Goal: Task Accomplishment & Management: Use online tool/utility

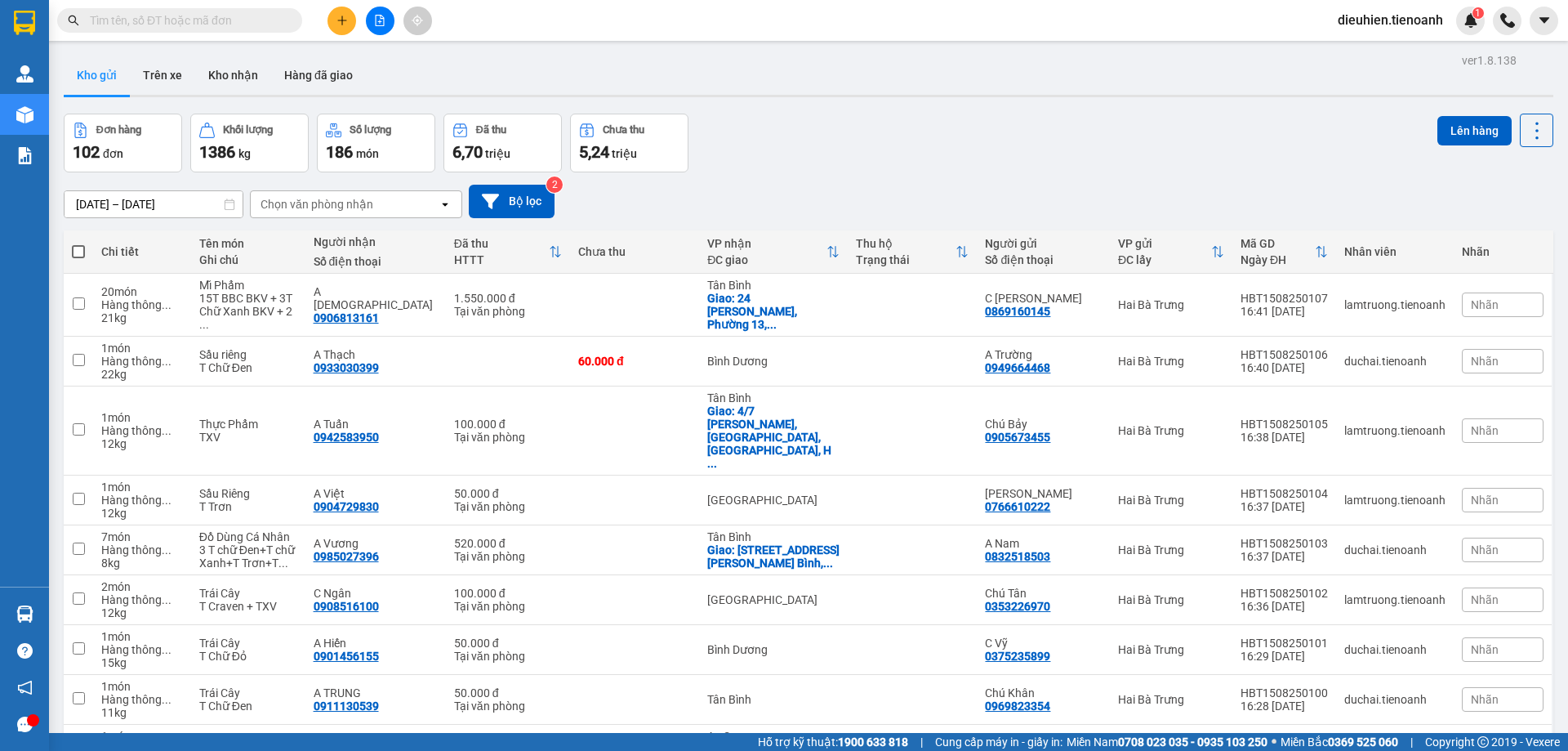
click at [161, 40] on div "Kết quả tìm kiếm ( 0 ) Bộ lọc No Data dieuhien.tienoanh 1" at bounding box center [784, 20] width 1568 height 41
click at [179, 24] on input "text" at bounding box center [186, 20] width 193 height 18
paste input "0985288188"
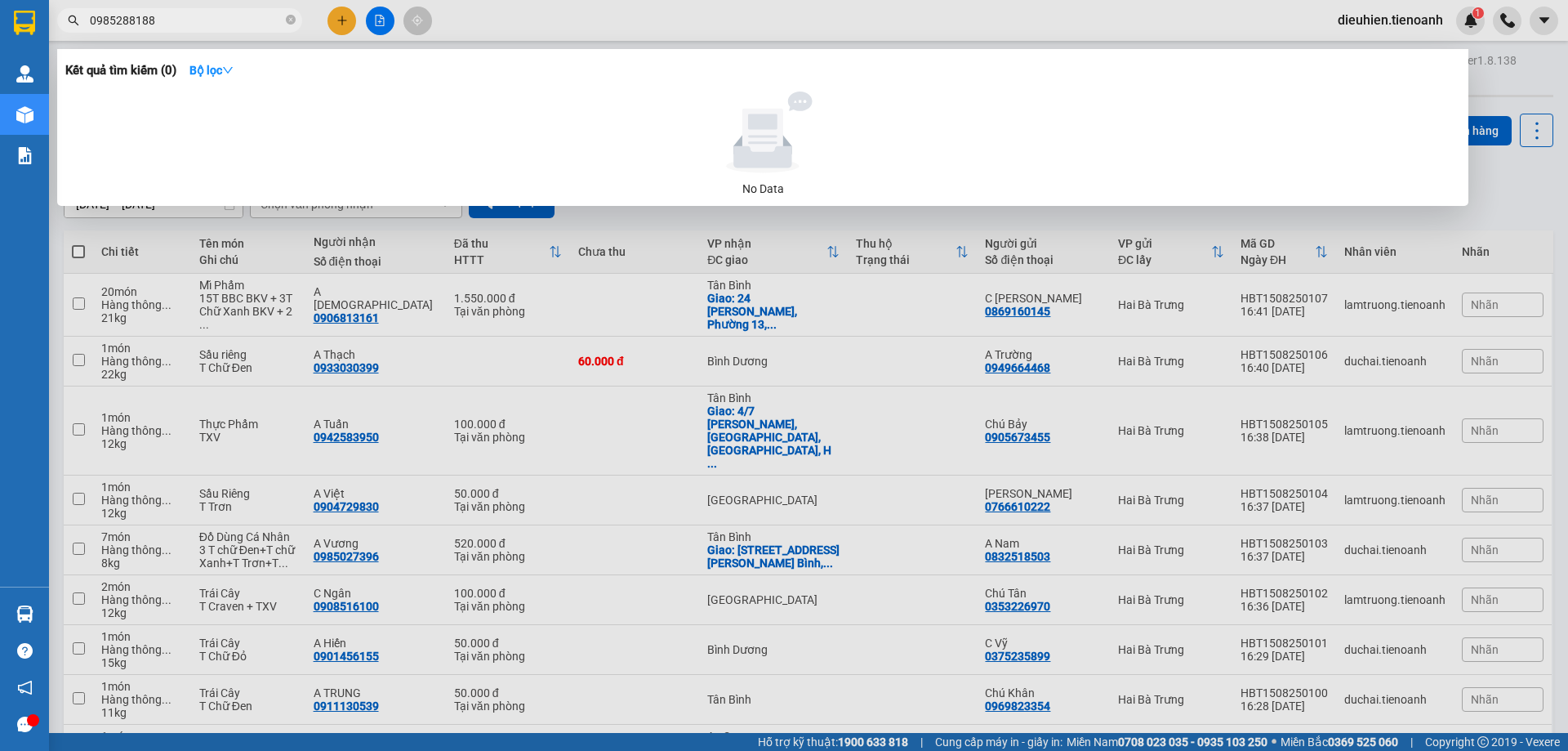
type input "0985288188"
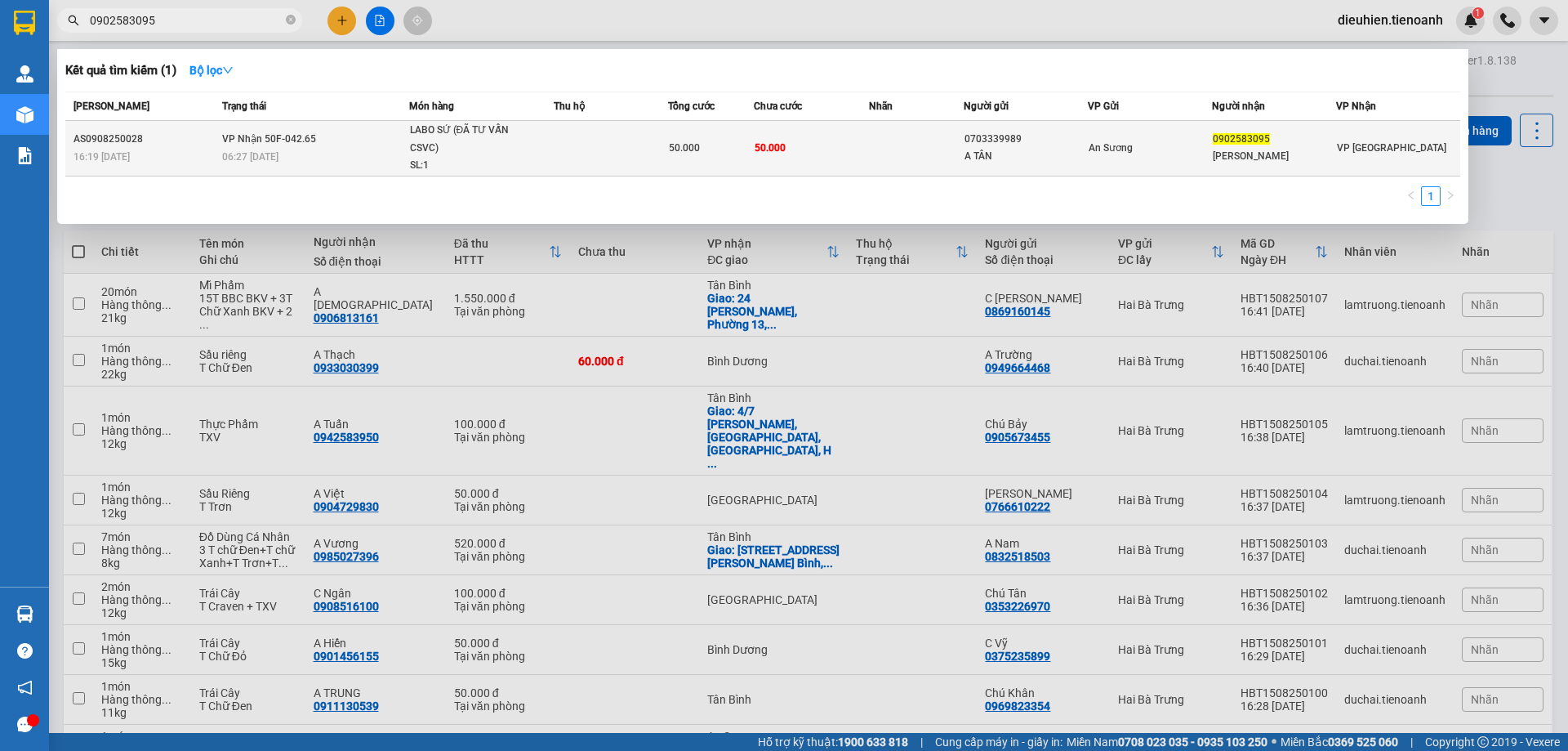
type input "0902583095"
click at [587, 155] on td at bounding box center [611, 149] width 114 height 55
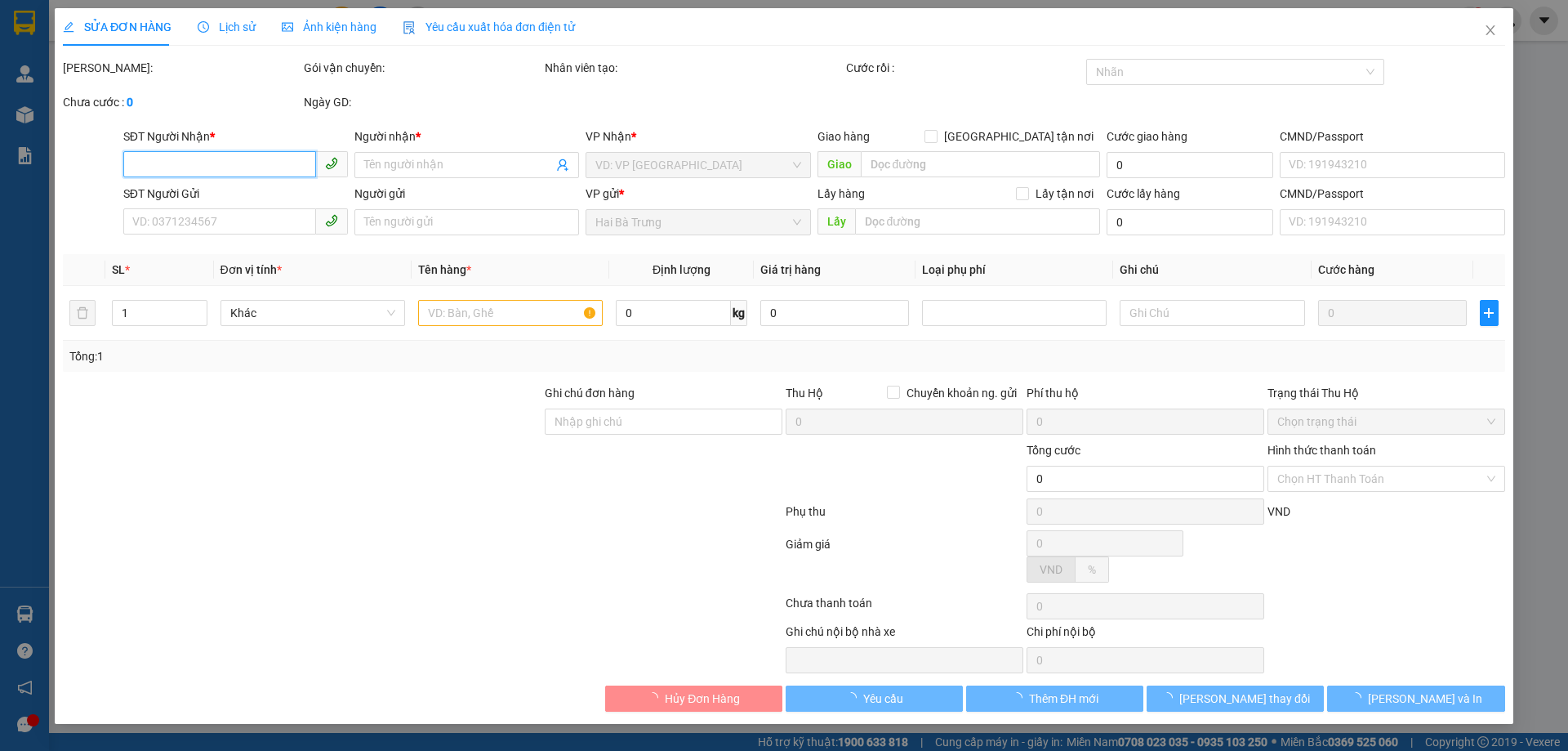
type input "0902583095"
type input "[PERSON_NAME]"
type input "0703339989"
type input "A TÂN"
type input "50.000"
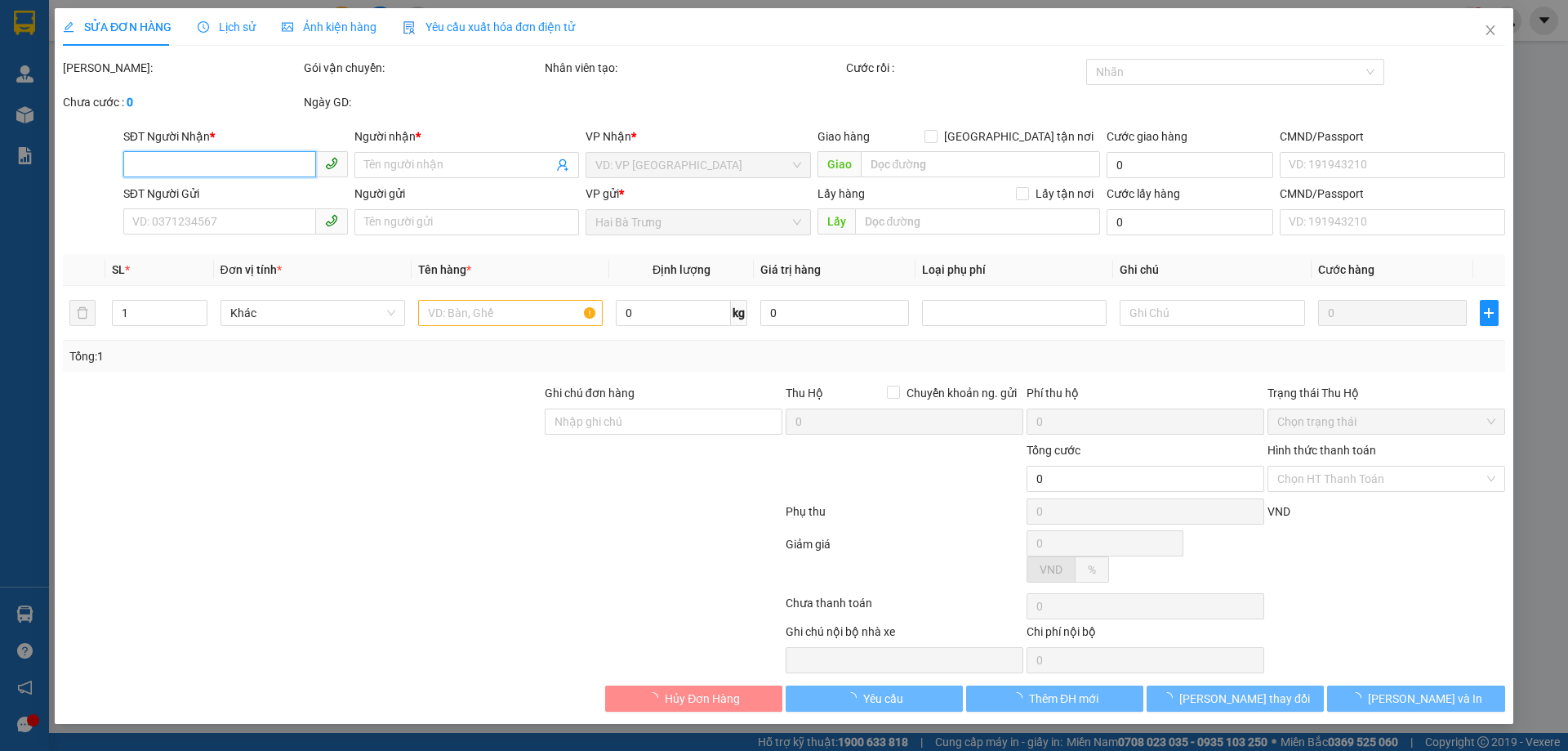
type input "50.000"
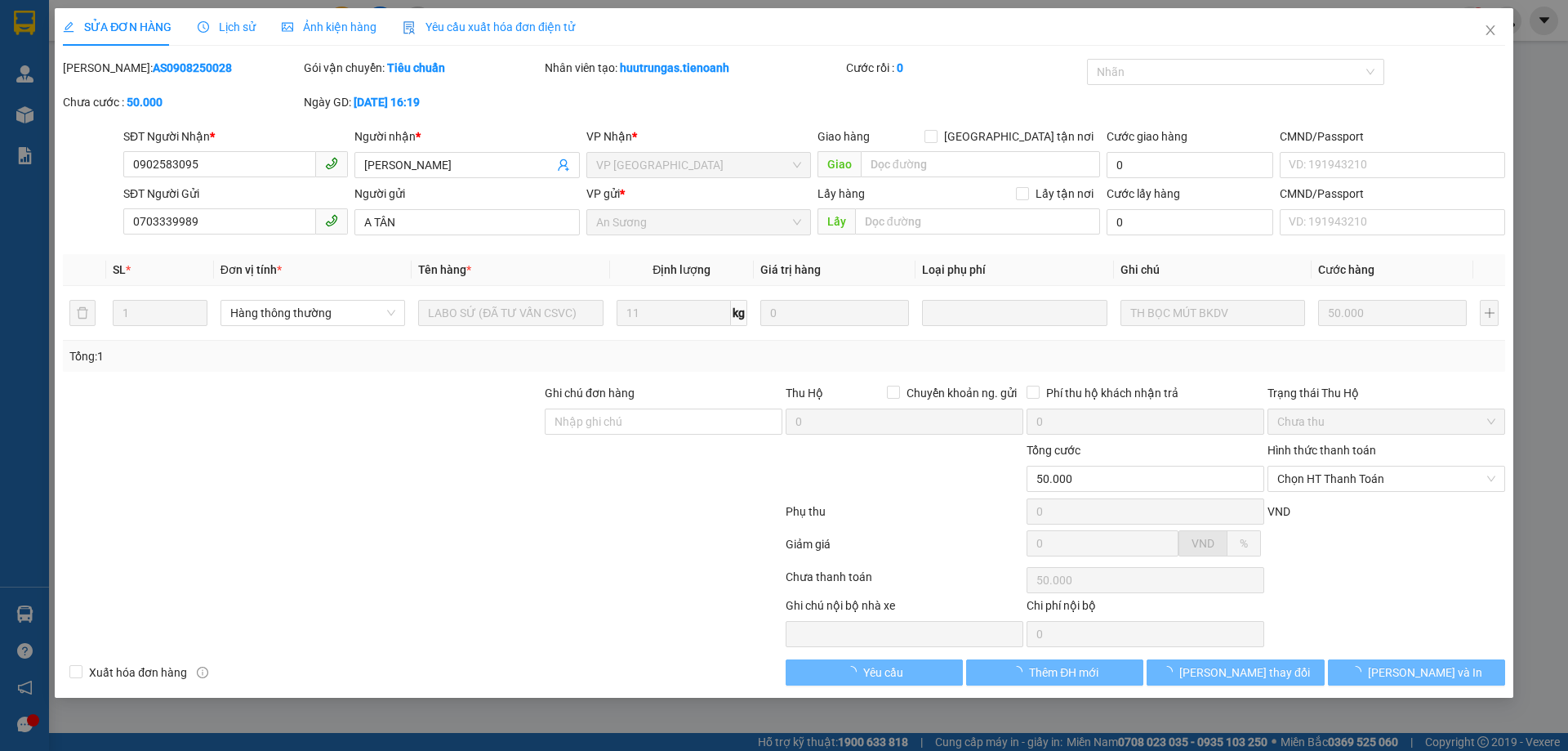
click at [223, 23] on span "Lịch sử" at bounding box center [226, 27] width 58 height 13
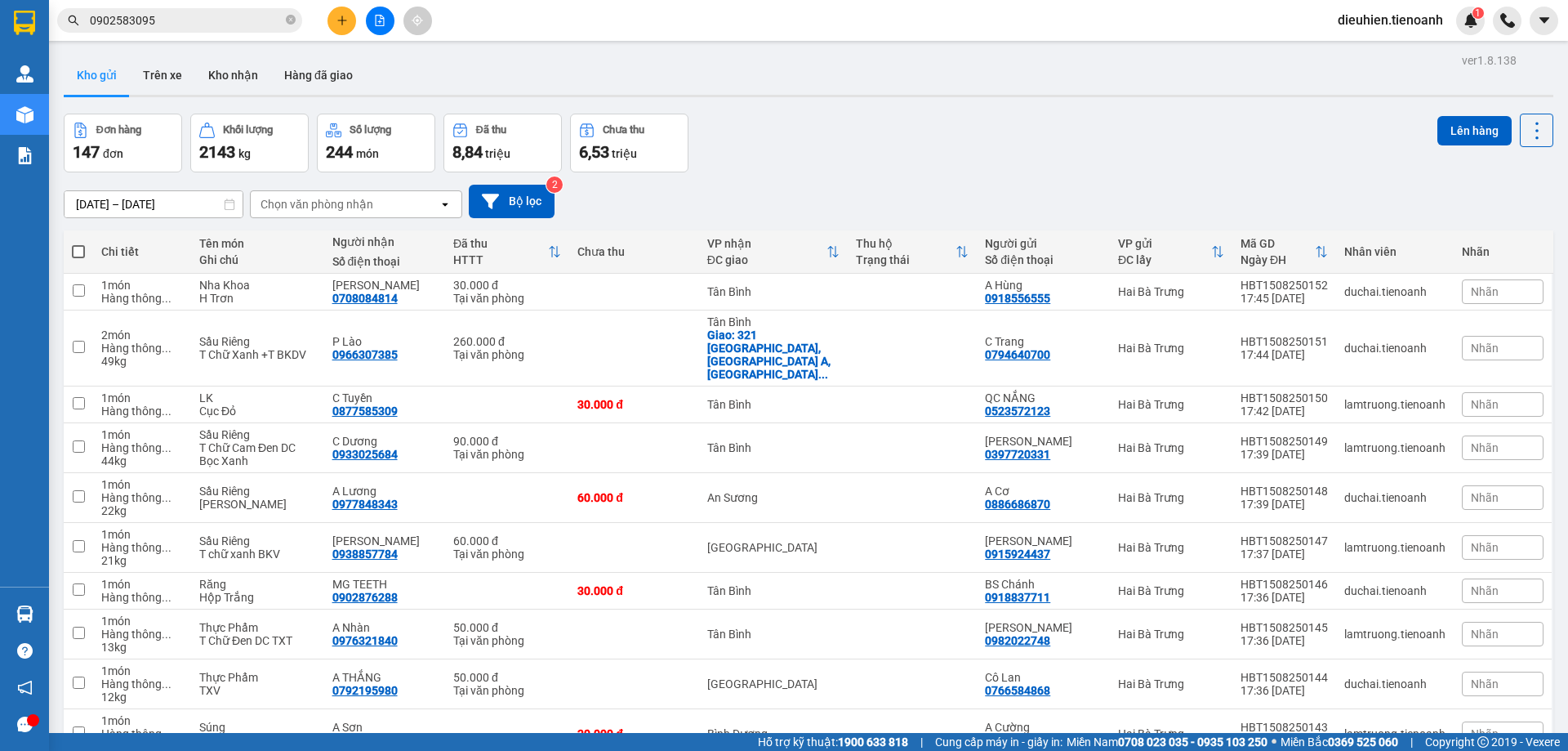
click at [192, 37] on div "Kết quả tìm kiếm ( 1 ) Bộ lọc Mã ĐH Trạng thái Món hàng Thu hộ Tổng cước Chưa c…" at bounding box center [784, 20] width 1568 height 41
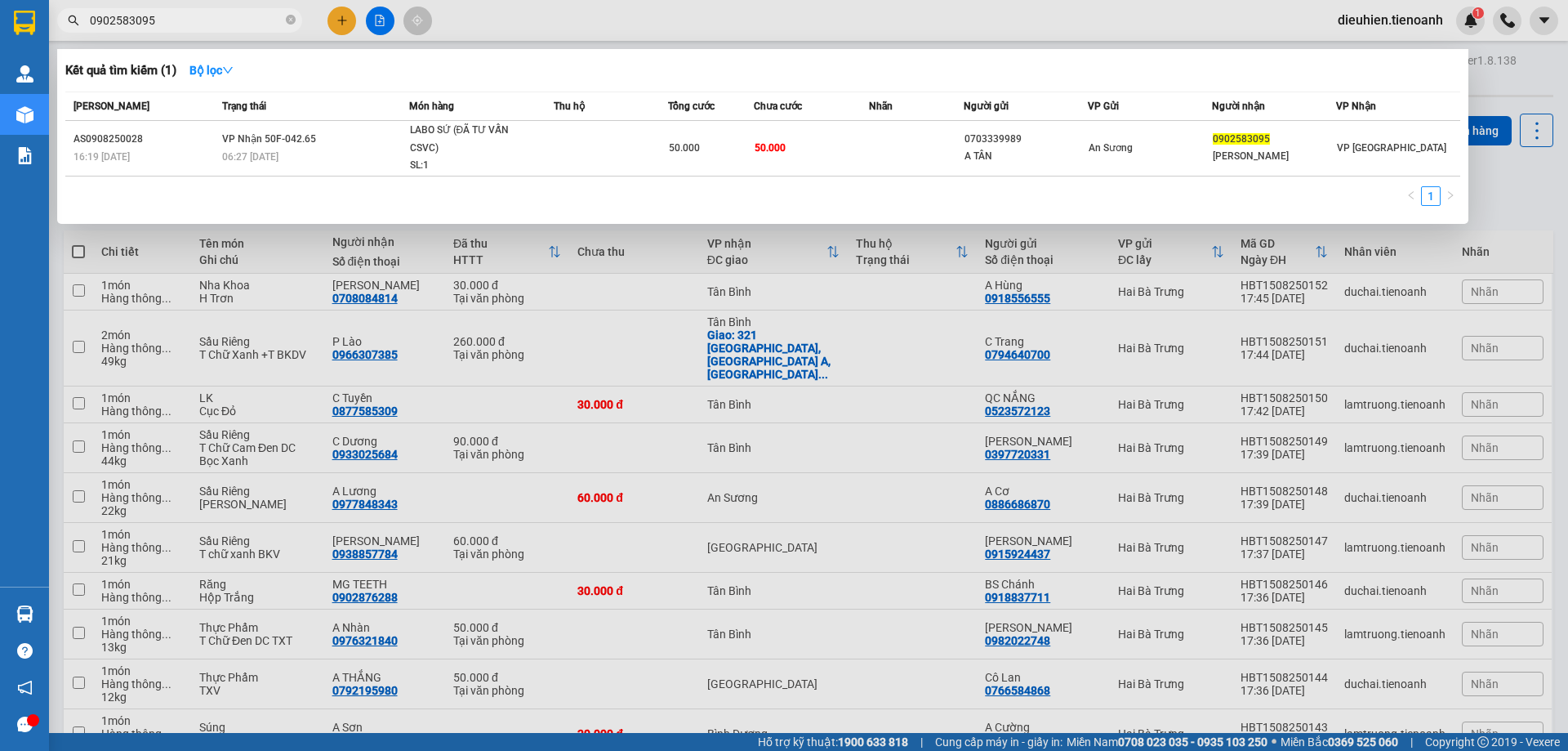
click at [194, 27] on input "0902583095" at bounding box center [186, 20] width 193 height 18
